Goal: Task Accomplishment & Management: Use online tool/utility

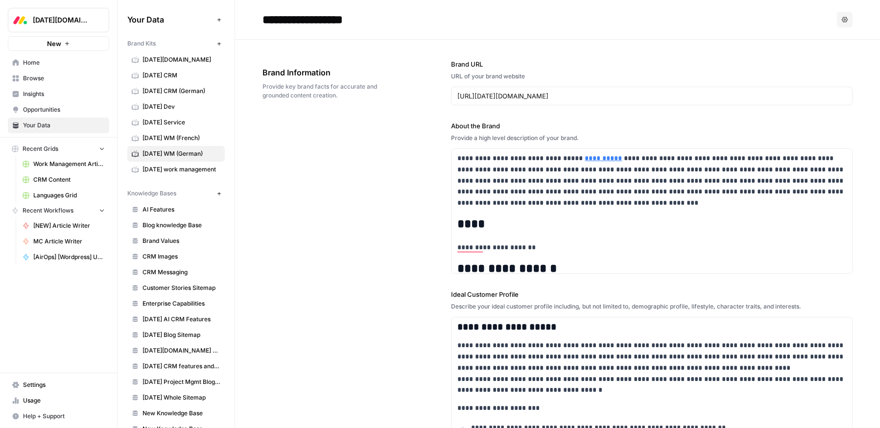
scroll to position [428, 0]
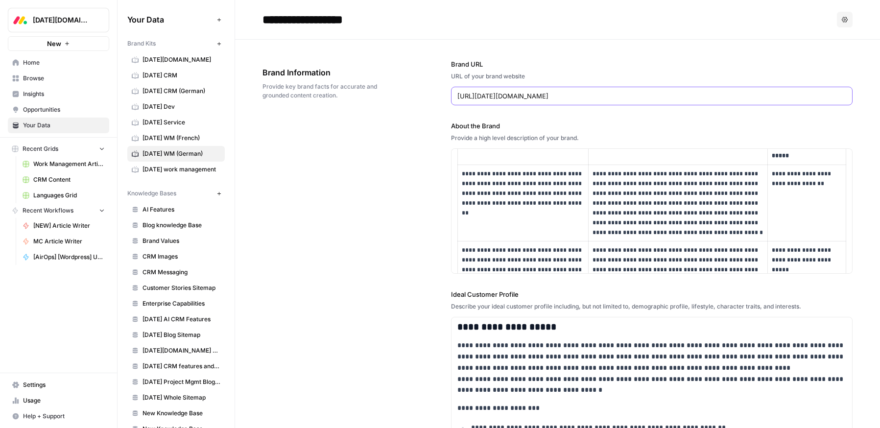
click at [671, 94] on input "[URL][DATE][DOMAIN_NAME]" at bounding box center [651, 96] width 389 height 10
click at [654, 132] on div "**********" at bounding box center [652, 197] width 402 height 153
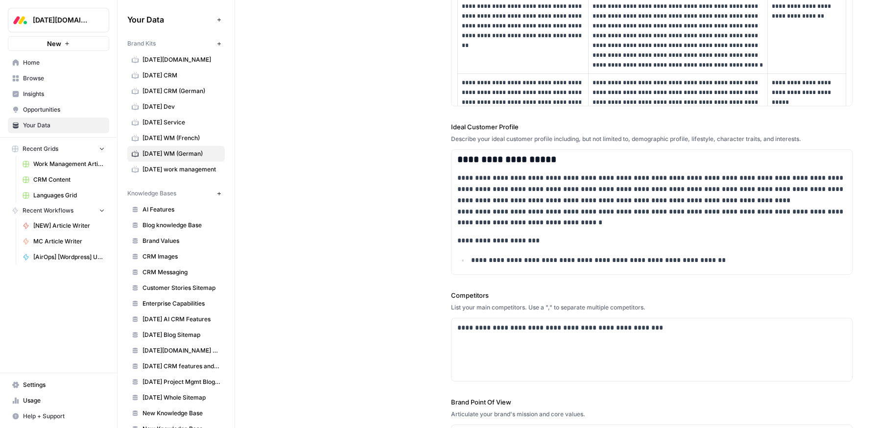
scroll to position [0, 0]
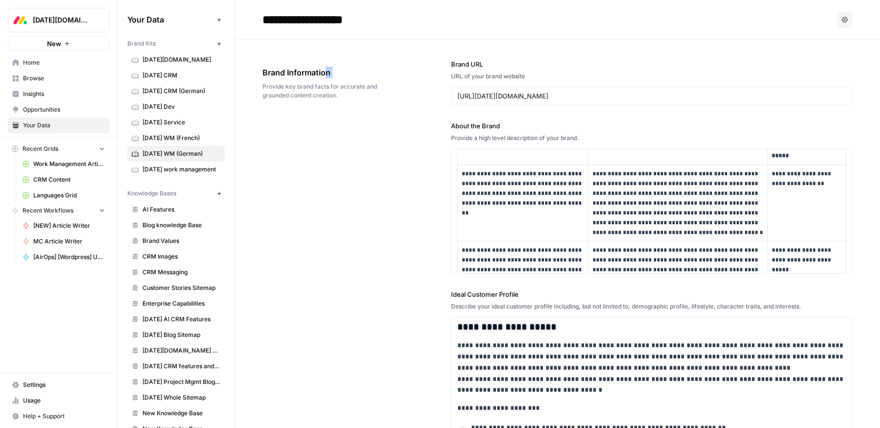
drag, startPoint x: 259, startPoint y: 75, endPoint x: 328, endPoint y: 77, distance: 68.6
click at [328, 77] on span "Brand Information" at bounding box center [329, 73] width 134 height 12
click at [327, 101] on div "Brand Information Provide key brand facts for accurate and grounded content cre…" at bounding box center [329, 83] width 134 height 72
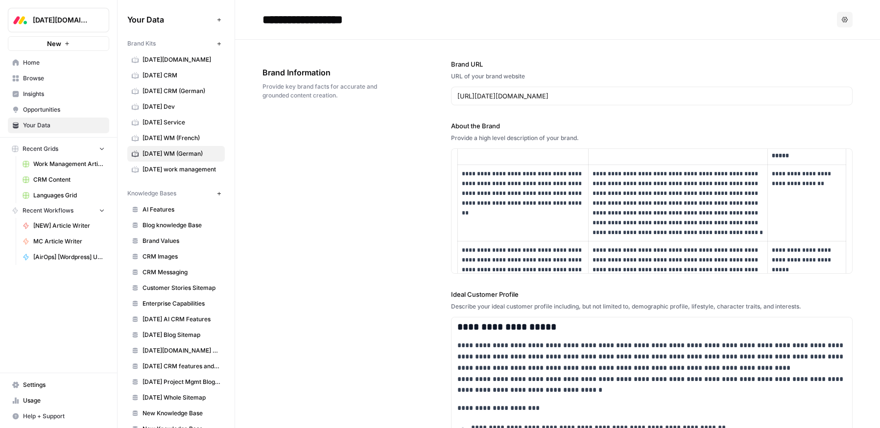
drag, startPoint x: 327, startPoint y: 101, endPoint x: 331, endPoint y: 97, distance: 5.9
click at [327, 101] on div "Brand Information Provide key brand facts for accurate and grounded content cre…" at bounding box center [329, 83] width 134 height 72
click at [331, 97] on span "Provide key brand facts for accurate and grounded content creation." at bounding box center [329, 91] width 134 height 18
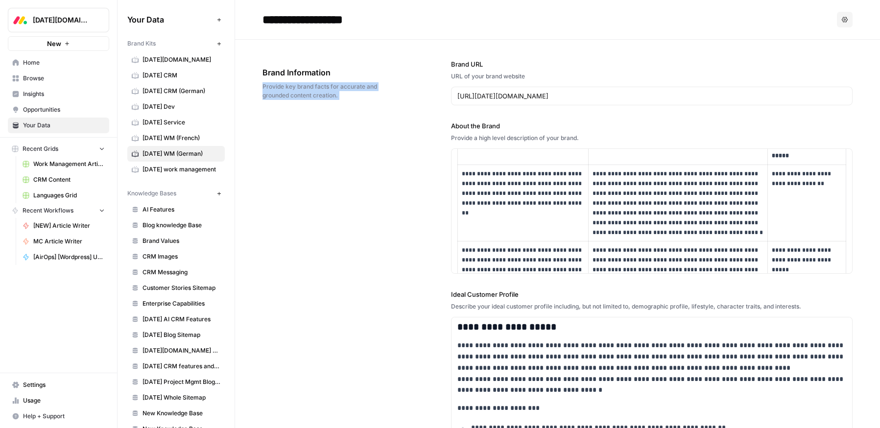
drag, startPoint x: 263, startPoint y: 77, endPoint x: 397, endPoint y: 89, distance: 134.2
click at [372, 101] on div "Brand Information Provide key brand facts for accurate and grounded content cre…" at bounding box center [329, 83] width 134 height 72
click at [583, 206] on p "**********" at bounding box center [523, 188] width 122 height 39
